Goal: Task Accomplishment & Management: Complete application form

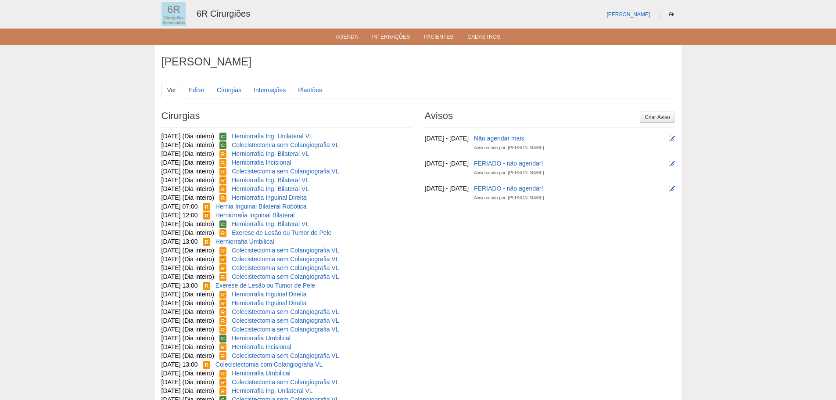
click at [346, 41] on link "Agenda" at bounding box center [347, 37] width 22 height 7
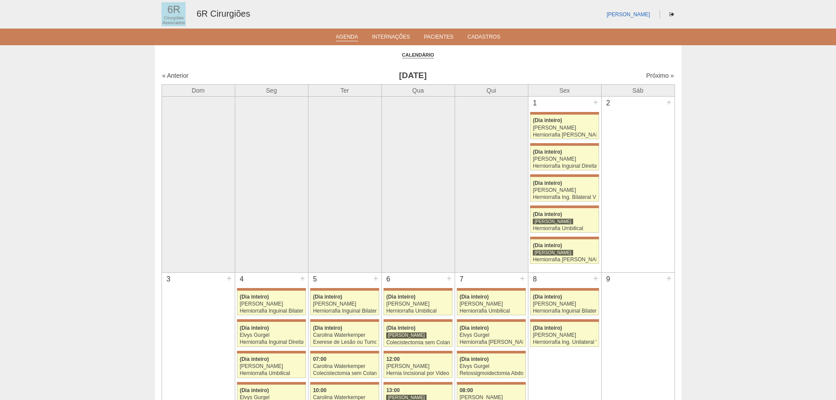
click at [351, 36] on link "Agenda" at bounding box center [347, 37] width 22 height 7
click at [650, 72] on link "Próximo »" at bounding box center [660, 75] width 28 height 7
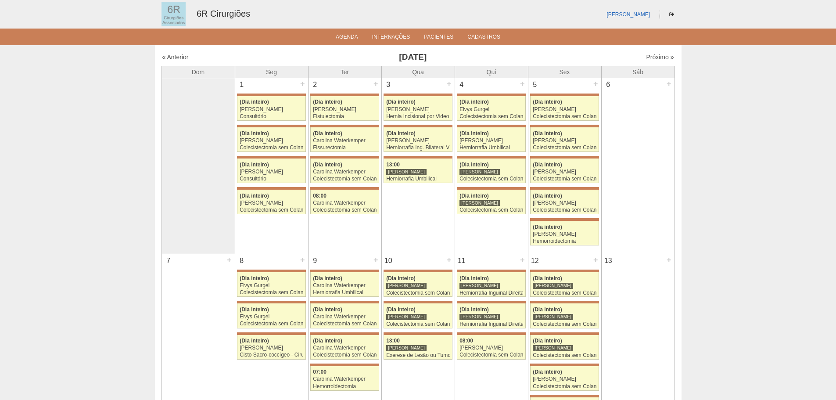
click at [656, 57] on link "Próximo »" at bounding box center [660, 57] width 28 height 7
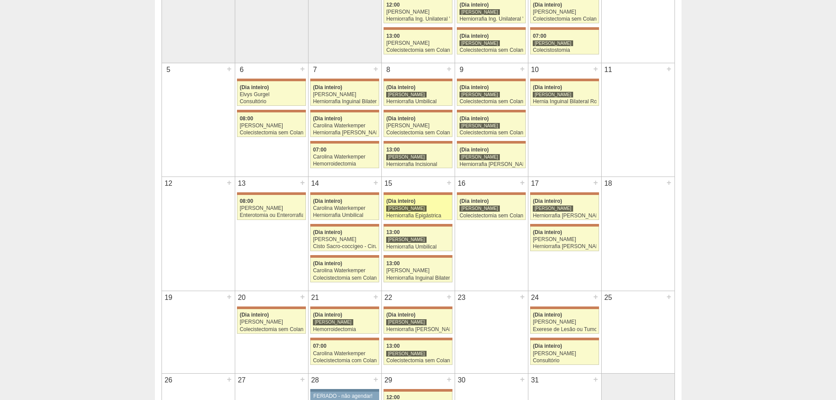
scroll to position [132, 0]
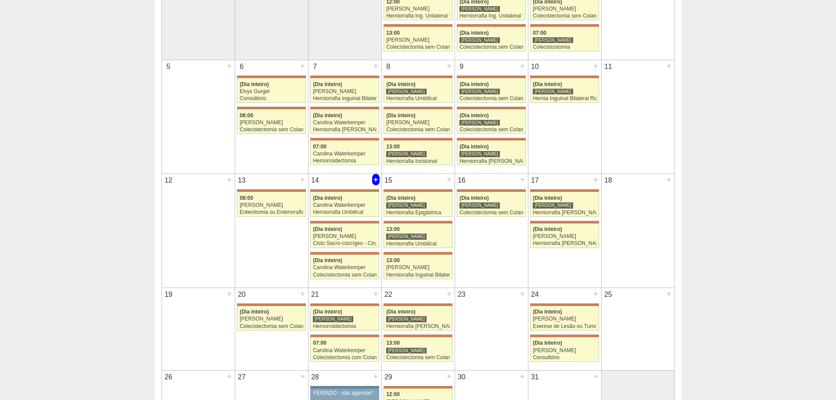
click at [379, 179] on div "+" at bounding box center [375, 179] width 7 height 11
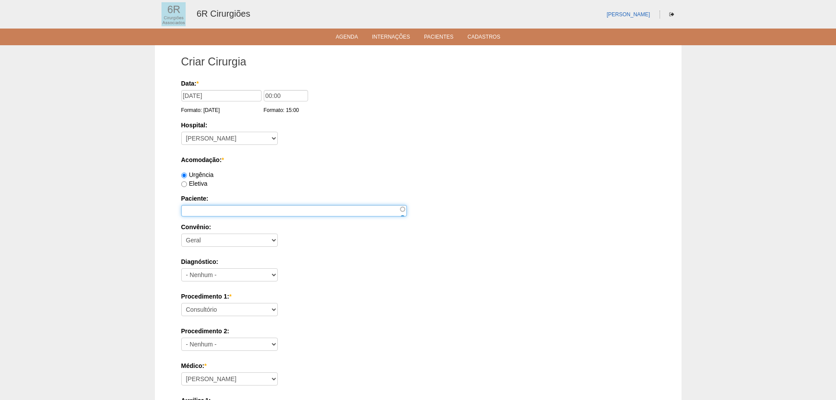
click at [247, 211] on input "Paciente:" at bounding box center [294, 210] width 226 height 11
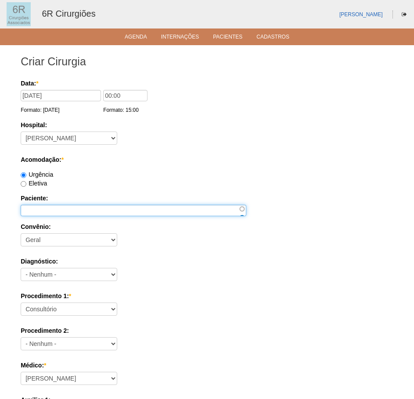
click at [36, 206] on input "Paciente:" at bounding box center [134, 210] width 226 height 11
paste input "[PERSON_NAME]"
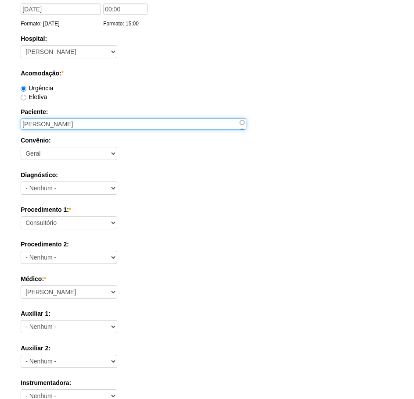
scroll to position [88, 0]
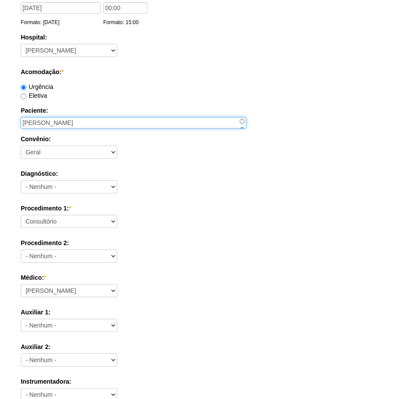
type input "[PERSON_NAME]"
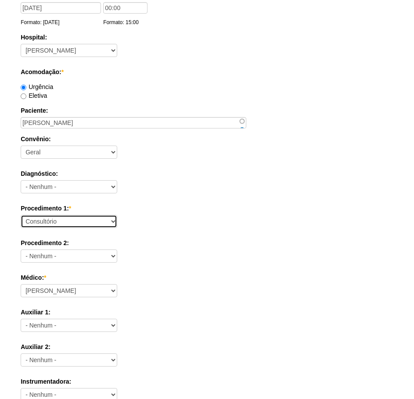
click at [71, 222] on select "Consultório Abscesso Hepático - Drenagem Abscesso perianal Amputação Abdômino P…" at bounding box center [69, 221] width 97 height 13
select select "66561"
click at [21, 215] on select "Consultório Abscesso Hepático - Drenagem Abscesso perianal Amputação Abdômino P…" at bounding box center [69, 221] width 97 height 13
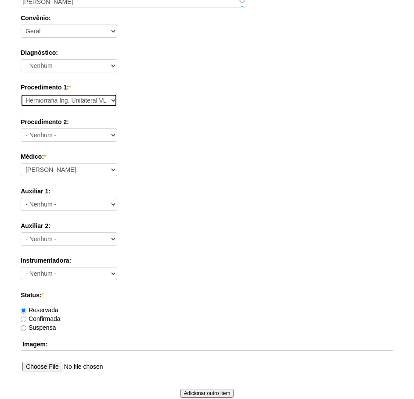
scroll to position [219, 0]
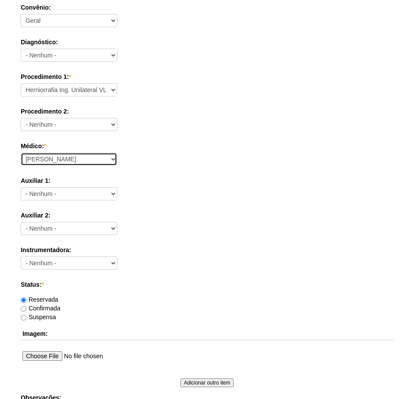
click at [79, 162] on select "Aline Zanon Bariatricas Bruno Bulisani Bruno Oliveira Carolina Waterkemper Elvy…" at bounding box center [69, 159] width 97 height 13
select select "69"
click at [21, 153] on select "Aline Zanon Bariatricas Bruno Bulisani Bruno Oliveira Carolina Waterkemper Elvy…" at bounding box center [69, 159] width 97 height 13
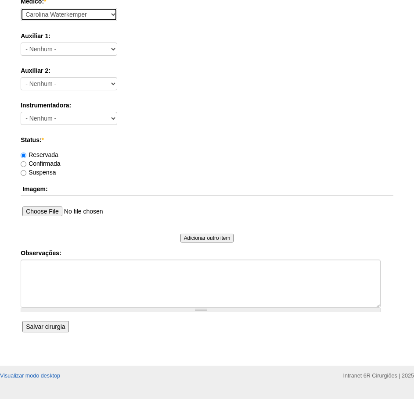
scroll to position [384, 0]
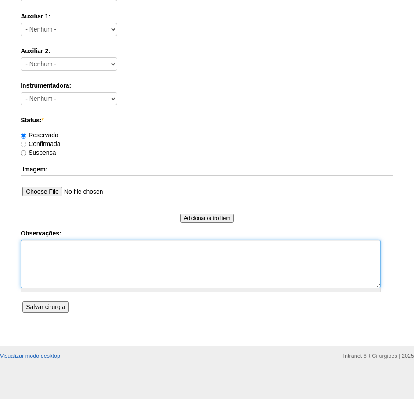
click at [56, 277] on textarea "Observações:" at bounding box center [201, 264] width 360 height 48
type textarea "d"
type textarea "DN 11/04/1953 T: 11 999574778 ; 11 934052000"
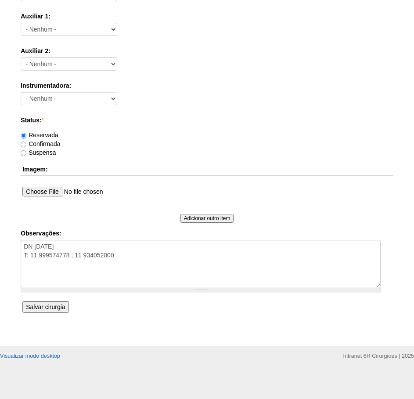
click at [51, 301] on input "Salvar cirurgia" at bounding box center [45, 306] width 46 height 11
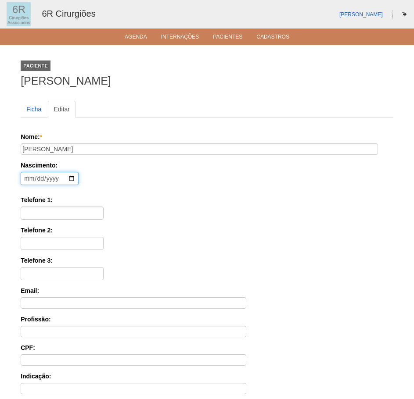
click at [24, 179] on input "date" at bounding box center [50, 178] width 58 height 13
type input "1953-04-12"
click at [153, 208] on div "Telefone 1:" at bounding box center [207, 208] width 373 height 24
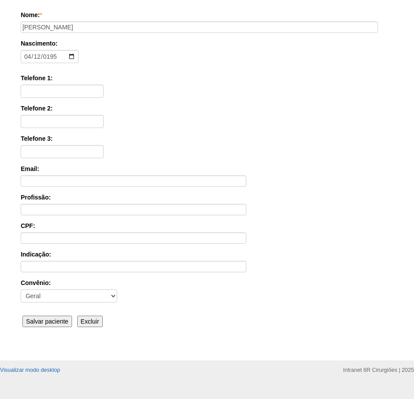
scroll to position [132, 0]
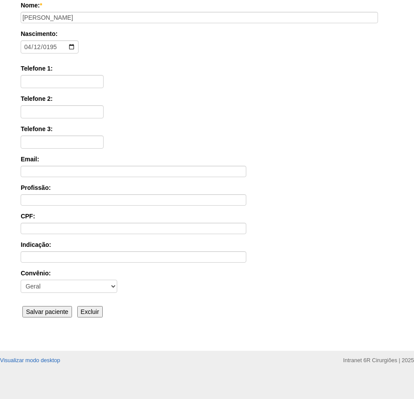
click at [51, 309] on input "Salvar paciente" at bounding box center [47, 311] width 50 height 11
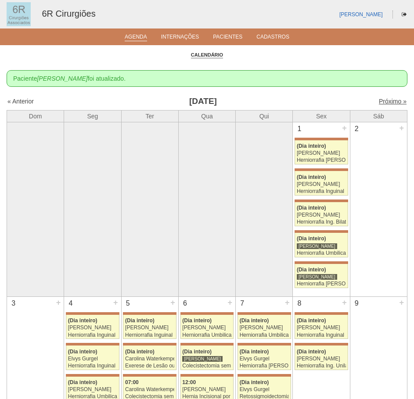
click at [384, 104] on link "Próximo »" at bounding box center [393, 101] width 28 height 7
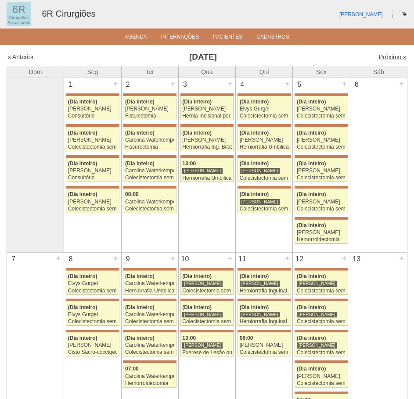
click at [390, 61] on link "Próximo »" at bounding box center [393, 57] width 28 height 7
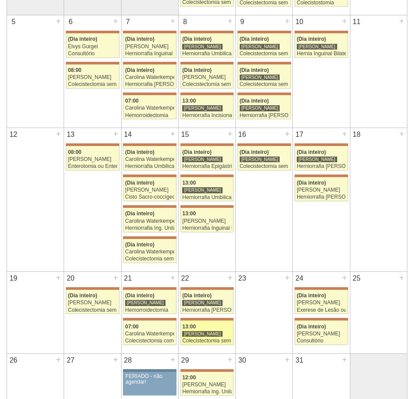
scroll to position [263, 0]
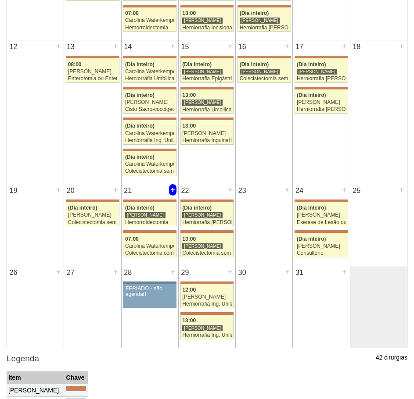
click at [174, 188] on div "+" at bounding box center [172, 189] width 7 height 11
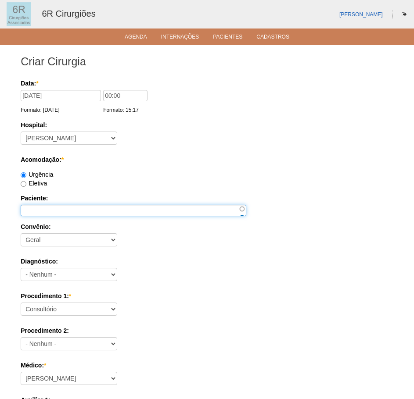
click at [79, 207] on input "Paciente:" at bounding box center [134, 210] width 226 height 11
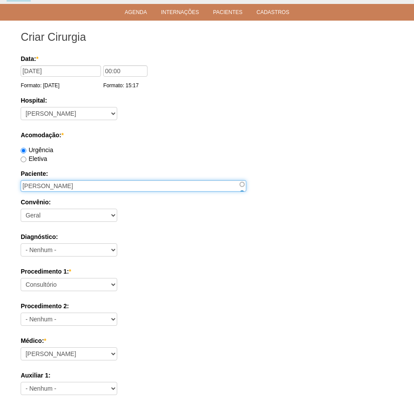
scroll to position [44, 0]
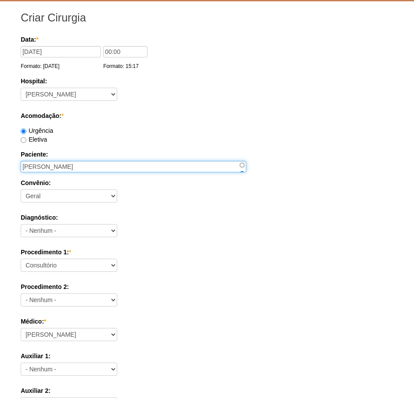
type input "[PERSON_NAME]"
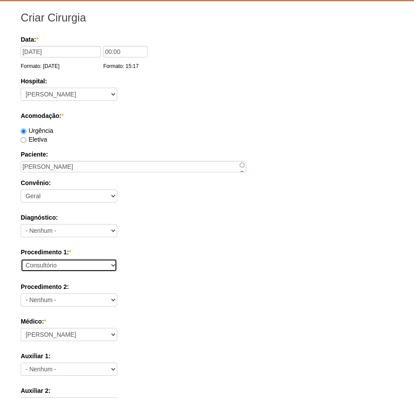
click at [68, 263] on select "Consultório Abscesso Hepático - Drenagem Abscesso perianal Amputação Abdômino P…" at bounding box center [69, 265] width 97 height 13
select select "66619"
click at [21, 259] on select "Consultório Abscesso Hepático - Drenagem Abscesso perianal Amputação Abdômino P…" at bounding box center [69, 265] width 97 height 13
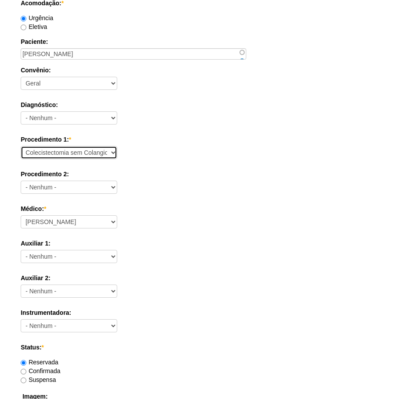
scroll to position [176, 0]
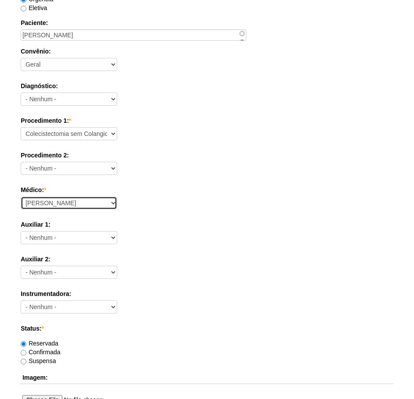
click at [72, 205] on select "Aline Zanon Bariatricas Bruno Bulisani Bruno Oliveira Carolina Waterkemper Elvy…" at bounding box center [69, 203] width 97 height 13
select select "69"
click at [21, 197] on select "Aline Zanon Bariatricas Bruno Bulisani Bruno Oliveira Carolina Waterkemper Elvy…" at bounding box center [69, 203] width 97 height 13
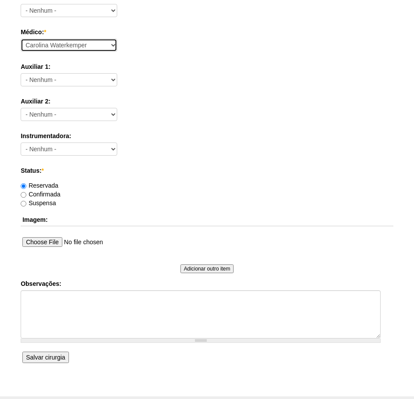
scroll to position [351, 0]
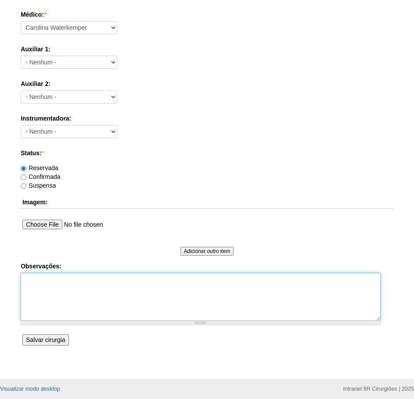
click at [73, 284] on textarea "Observações:" at bounding box center [201, 297] width 360 height 48
type textarea "DN: 03/09/1954 T: 974787568 ; 939365287"
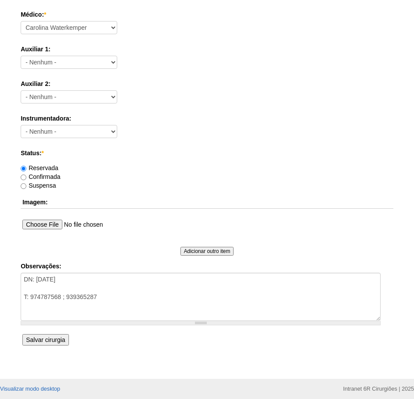
click at [27, 344] on input "Salvar cirurgia" at bounding box center [45, 339] width 46 height 11
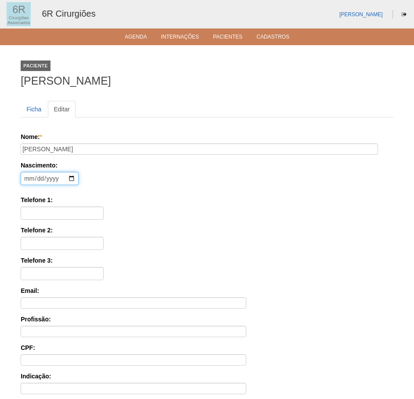
click at [34, 176] on input "date" at bounding box center [50, 178] width 58 height 13
click at [25, 179] on input "date" at bounding box center [50, 178] width 58 height 13
click at [27, 176] on input "date" at bounding box center [50, 178] width 58 height 13
type input "[DATE]"
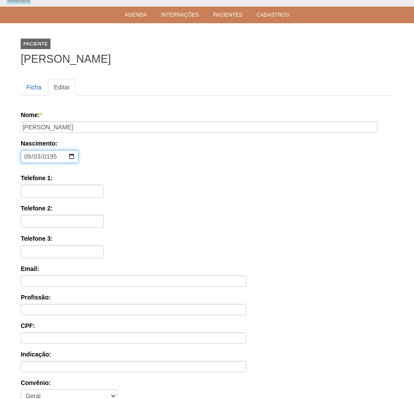
scroll to position [136, 0]
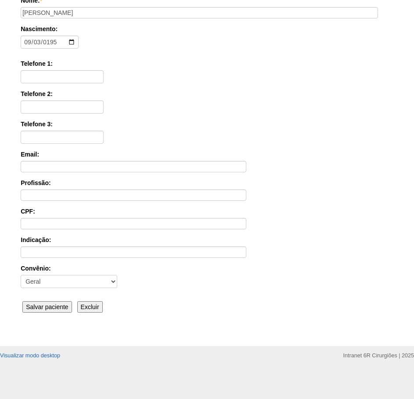
click at [47, 308] on input "Salvar paciente" at bounding box center [47, 306] width 50 height 11
